Goal: Task Accomplishment & Management: Manage account settings

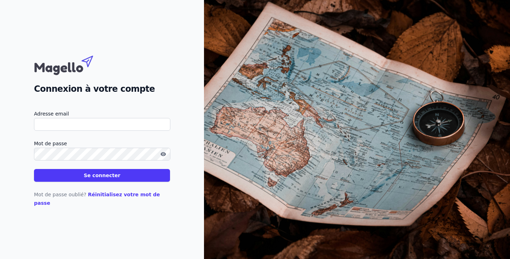
click at [147, 127] on input "Adresse email" at bounding box center [102, 124] width 136 height 13
type input "[EMAIL_ADDRESS][DOMAIN_NAME]"
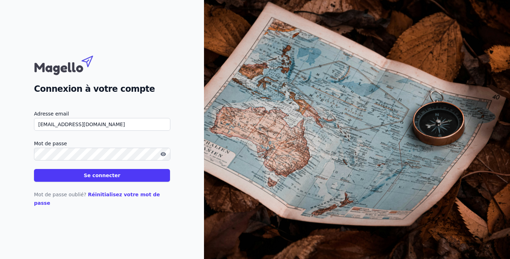
click at [136, 180] on button "Se connecter" at bounding box center [102, 175] width 136 height 13
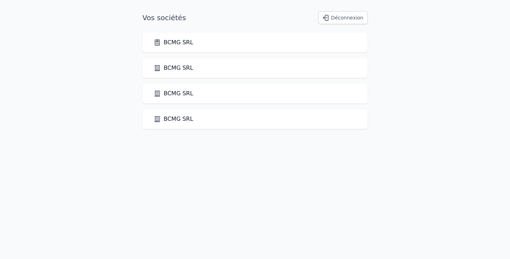
click at [233, 117] on div "BCMG SRL" at bounding box center [255, 119] width 202 height 8
click at [177, 119] on link "BCMG SRL" at bounding box center [173, 119] width 39 height 8
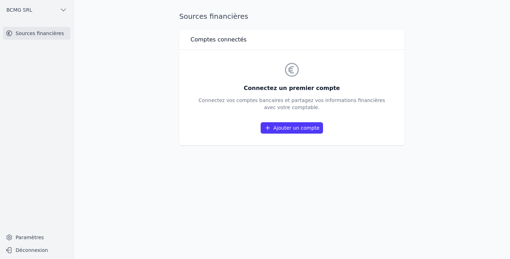
click at [64, 6] on button "BCMG SRL" at bounding box center [37, 9] width 68 height 11
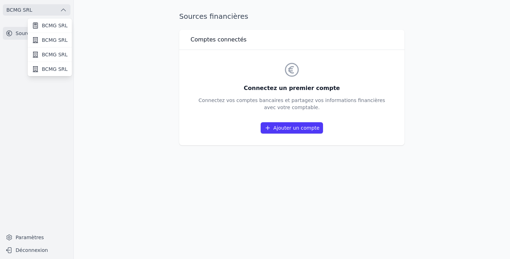
click at [20, 236] on div at bounding box center [255, 129] width 510 height 259
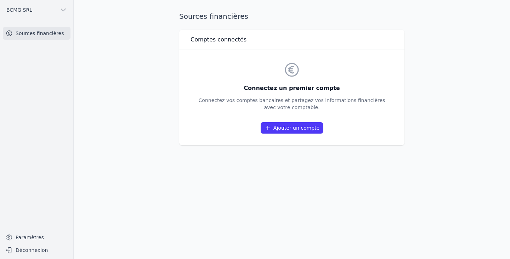
click at [29, 236] on link "Paramètres" at bounding box center [37, 236] width 68 height 11
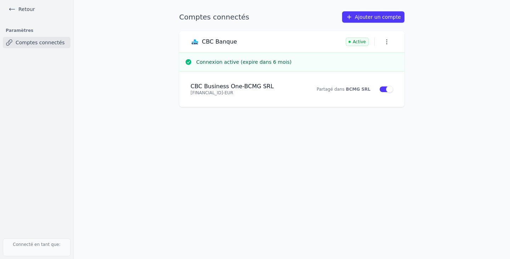
click at [385, 40] on icon "button" at bounding box center [386, 41] width 7 height 7
click at [374, 71] on button "Supprimer" at bounding box center [374, 71] width 46 height 14
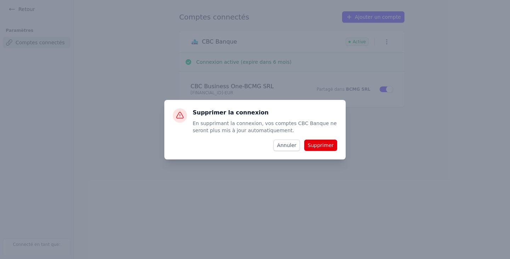
click at [323, 145] on button "Supprimer" at bounding box center [320, 144] width 33 height 11
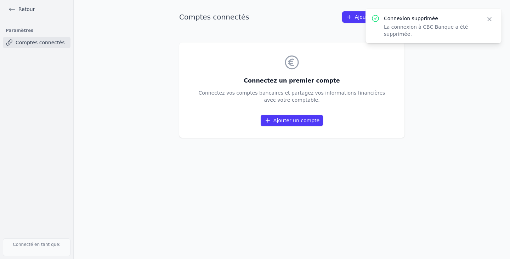
click at [42, 47] on link "Comptes connectés" at bounding box center [37, 42] width 68 height 11
click at [11, 10] on icon at bounding box center [11, 9] width 7 height 7
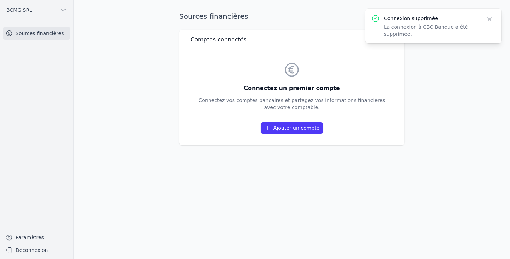
click at [490, 20] on icon "button" at bounding box center [489, 19] width 4 height 4
click at [35, 36] on link "Sources financières" at bounding box center [37, 33] width 68 height 13
click at [67, 10] on icon "button" at bounding box center [63, 9] width 7 height 7
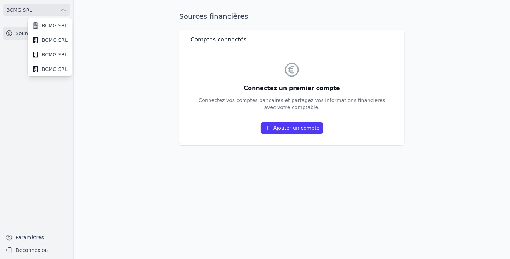
click at [56, 25] on span "BCMG SRL" at bounding box center [55, 25] width 26 height 7
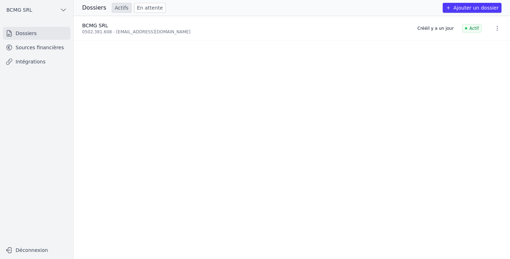
click at [500, 33] on button "button" at bounding box center [497, 28] width 14 height 11
click at [500, 33] on div at bounding box center [255, 129] width 510 height 259
click at [493, 29] on icon "button" at bounding box center [496, 28] width 7 height 7
click at [483, 43] on button "Supprimer" at bounding box center [484, 44] width 44 height 14
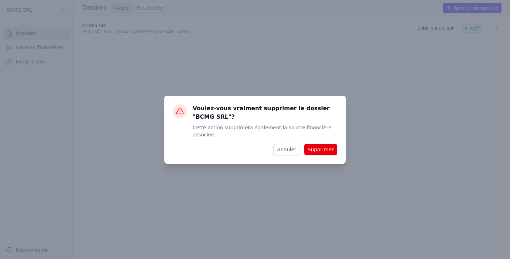
click at [331, 146] on button "Supprimer" at bounding box center [320, 149] width 33 height 11
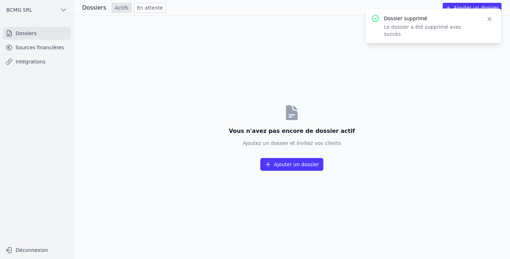
click at [32, 44] on link "Sources financières" at bounding box center [37, 47] width 68 height 13
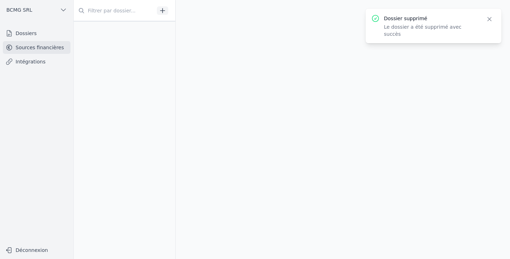
click at [33, 52] on link "Sources financières" at bounding box center [37, 47] width 68 height 13
click at [35, 62] on link "Intégrations" at bounding box center [37, 61] width 68 height 13
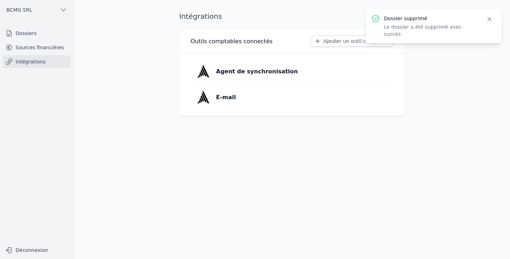
click at [358, 99] on link "E-mail" at bounding box center [291, 97] width 202 height 25
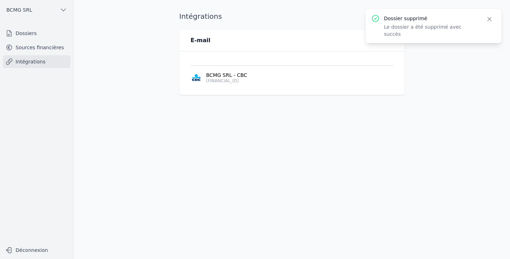
click at [386, 42] on icon "button" at bounding box center [386, 40] width 1 height 5
click at [376, 65] on button "Supprimer" at bounding box center [375, 67] width 44 height 13
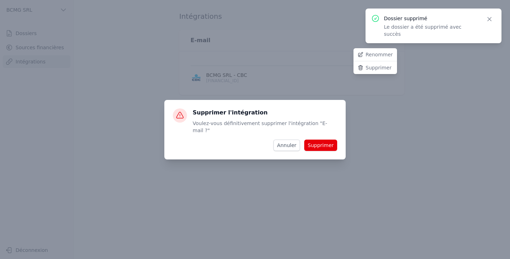
click at [319, 139] on div at bounding box center [255, 129] width 510 height 259
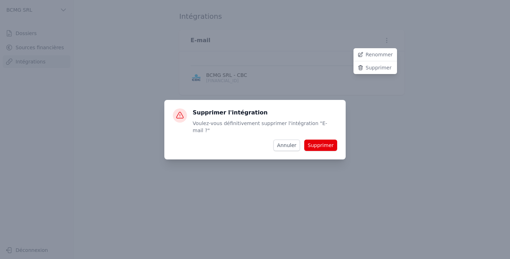
click at [322, 143] on div at bounding box center [255, 129] width 510 height 259
click at [383, 124] on div at bounding box center [255, 129] width 510 height 259
click at [443, 88] on div at bounding box center [255, 129] width 510 height 259
click at [373, 67] on button "Supprimer" at bounding box center [375, 67] width 44 height 13
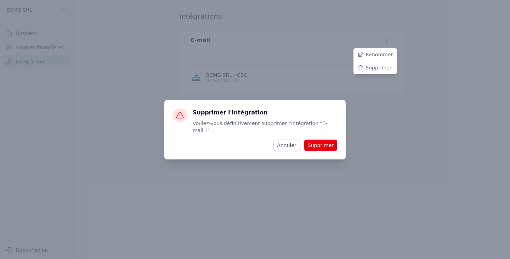
click at [373, 67] on button "Supprimer" at bounding box center [375, 67] width 44 height 13
click at [319, 138] on div at bounding box center [255, 129] width 510 height 259
click at [319, 140] on div at bounding box center [255, 129] width 510 height 259
click at [319, 142] on div at bounding box center [255, 129] width 510 height 259
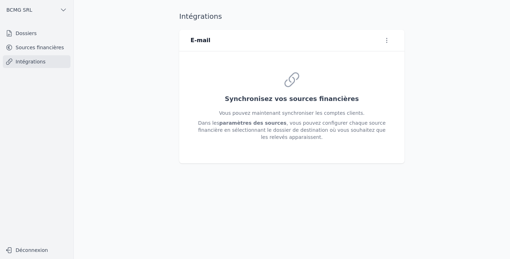
click at [21, 44] on link "Sources financières" at bounding box center [37, 47] width 68 height 13
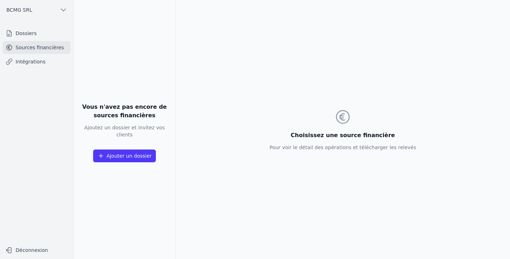
click at [21, 37] on link "Dossiers" at bounding box center [37, 33] width 68 height 13
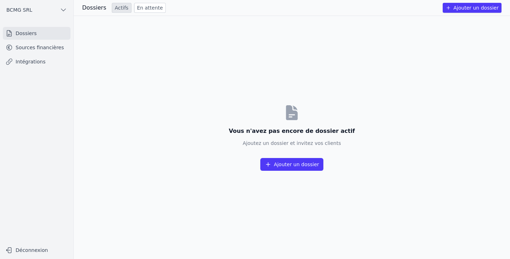
click at [62, 13] on icon "button" at bounding box center [63, 9] width 7 height 7
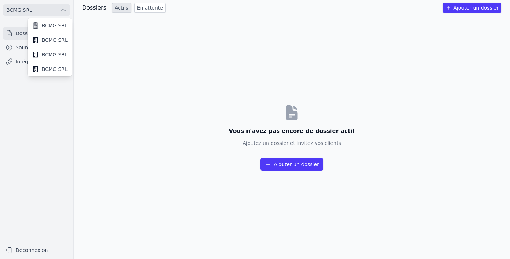
click at [55, 40] on span "BCMG SRL" at bounding box center [55, 39] width 26 height 7
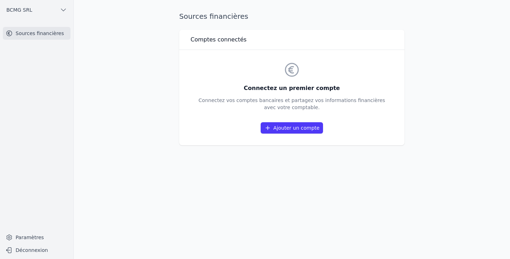
click at [61, 10] on icon "button" at bounding box center [63, 9] width 7 height 7
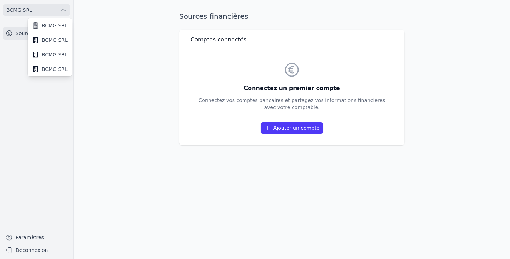
click at [53, 54] on span "BCMG SRL" at bounding box center [55, 54] width 26 height 7
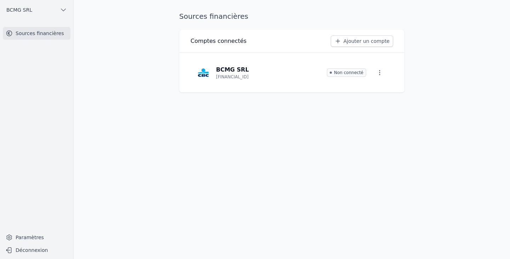
click at [378, 76] on button "button" at bounding box center [380, 72] width 16 height 13
click at [367, 100] on button "Supprimer" at bounding box center [369, 103] width 47 height 14
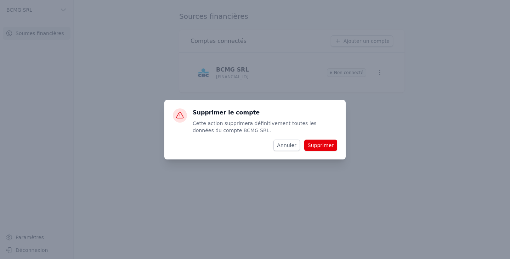
click at [331, 144] on button "Supprimer" at bounding box center [320, 144] width 33 height 11
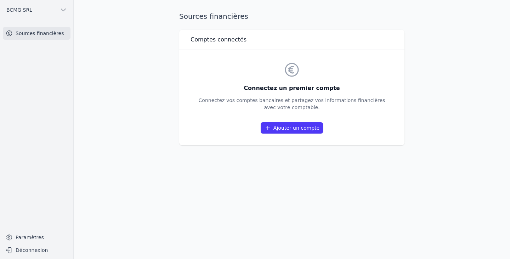
click at [61, 10] on icon "button" at bounding box center [63, 9] width 7 height 7
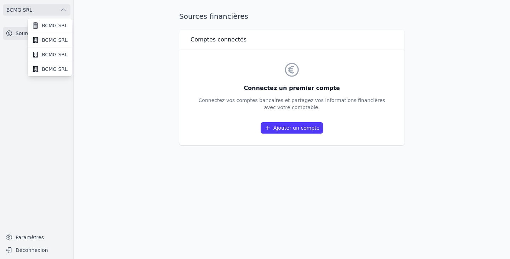
click at [55, 75] on link "BCMG SRL" at bounding box center [50, 69] width 44 height 14
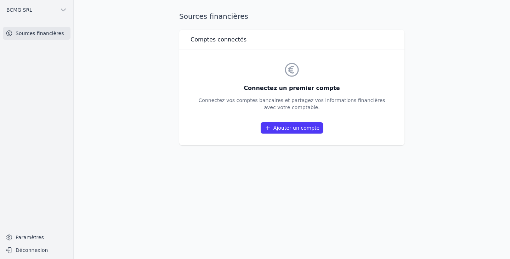
click at [63, 11] on icon "button" at bounding box center [63, 10] width 5 height 2
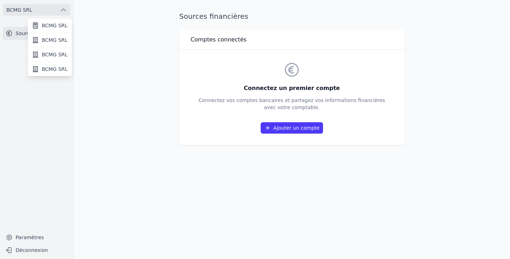
click at [55, 27] on span "BCMG SRL" at bounding box center [55, 25] width 26 height 7
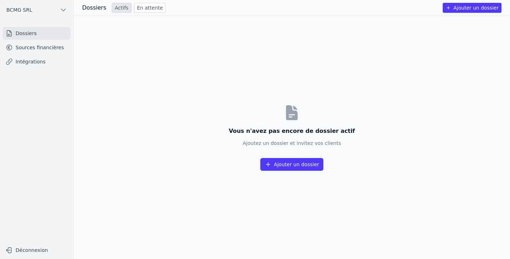
click at [34, 53] on link "Sources financières" at bounding box center [37, 47] width 68 height 13
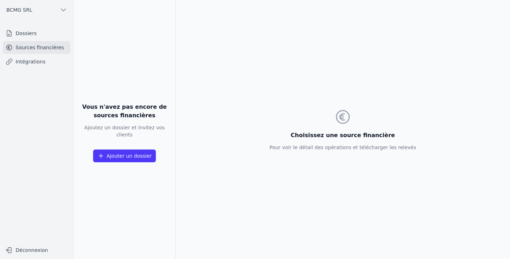
click at [44, 67] on link "Intégrations" at bounding box center [37, 61] width 68 height 13
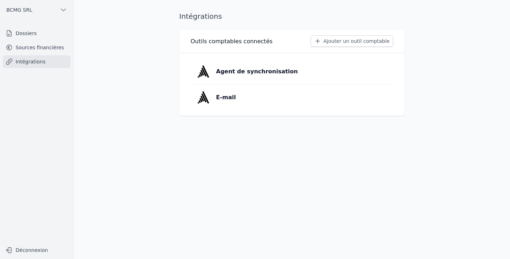
click at [257, 101] on link "E-mail" at bounding box center [291, 97] width 202 height 25
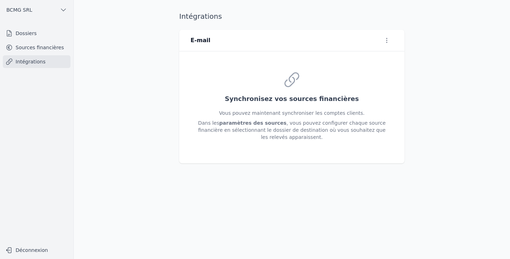
click at [386, 42] on icon "button" at bounding box center [386, 40] width 1 height 5
click at [377, 66] on button "Supprimer" at bounding box center [375, 67] width 44 height 13
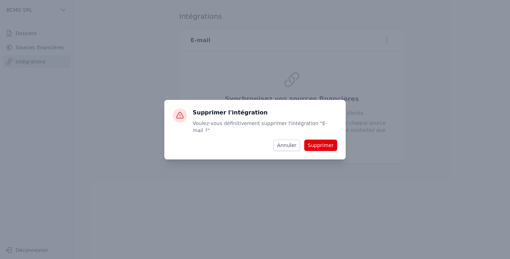
click at [321, 143] on button "Supprimer" at bounding box center [320, 144] width 33 height 11
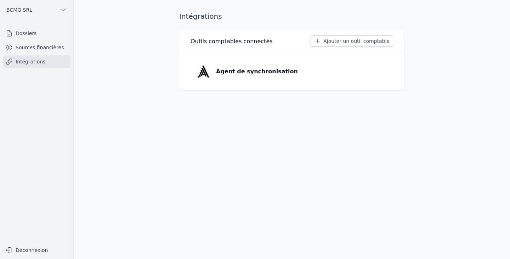
click at [378, 70] on link "Agent de synchronisation" at bounding box center [291, 71] width 202 height 25
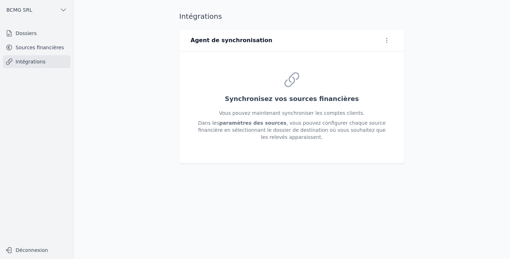
click at [387, 42] on icon "button" at bounding box center [386, 40] width 7 height 7
click at [374, 67] on button "Supprimer" at bounding box center [375, 67] width 44 height 13
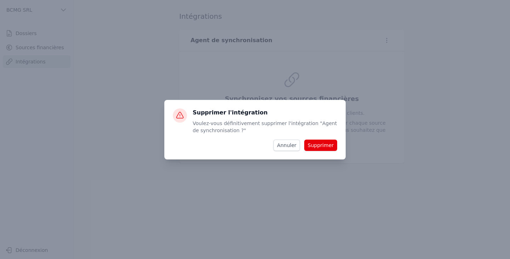
click at [320, 145] on button "Supprimer" at bounding box center [320, 144] width 33 height 11
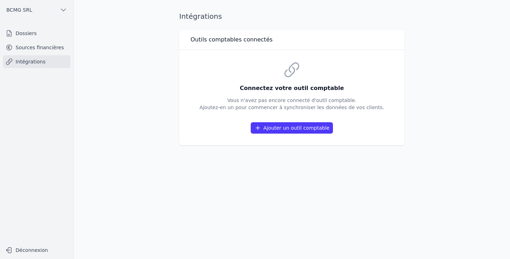
click at [18, 31] on link "Dossiers" at bounding box center [37, 33] width 68 height 13
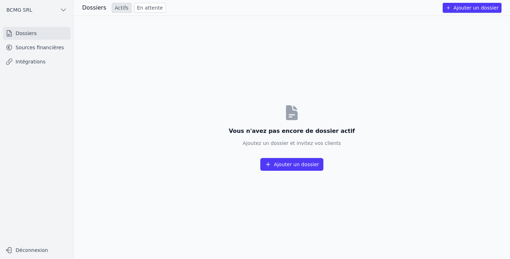
click at [63, 12] on icon "button" at bounding box center [63, 9] width 7 height 7
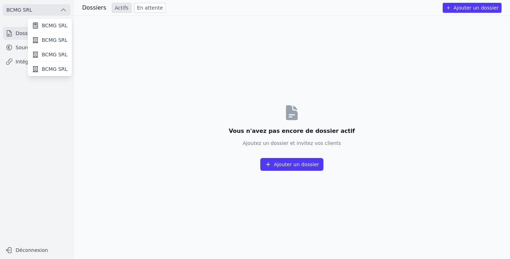
click at [51, 42] on span "BCMG SRL" at bounding box center [55, 39] width 26 height 7
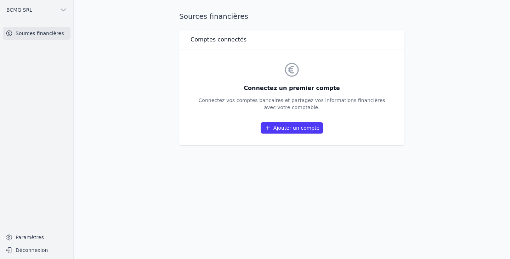
click at [50, 7] on button "BCMG SRL" at bounding box center [37, 9] width 68 height 11
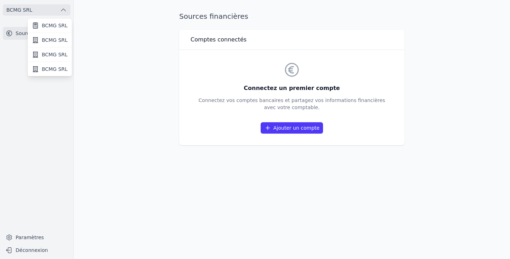
click at [41, 51] on link "BCMG SRL" at bounding box center [50, 54] width 44 height 15
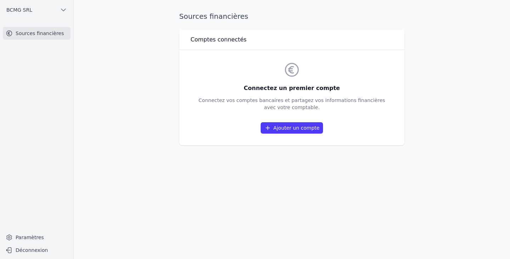
click at [21, 248] on button "Déconnexion" at bounding box center [37, 249] width 68 height 11
